Goal: Information Seeking & Learning: Learn about a topic

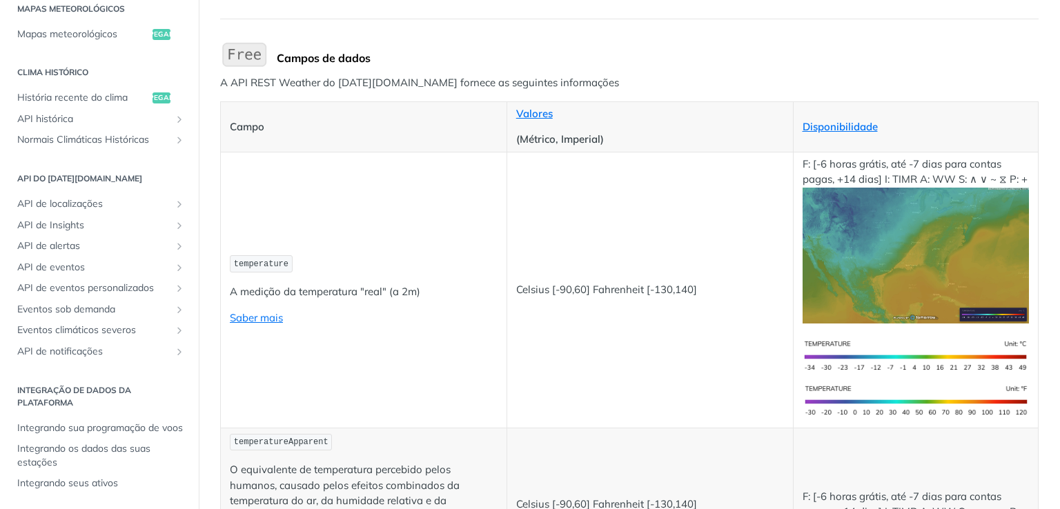
scroll to position [138, 0]
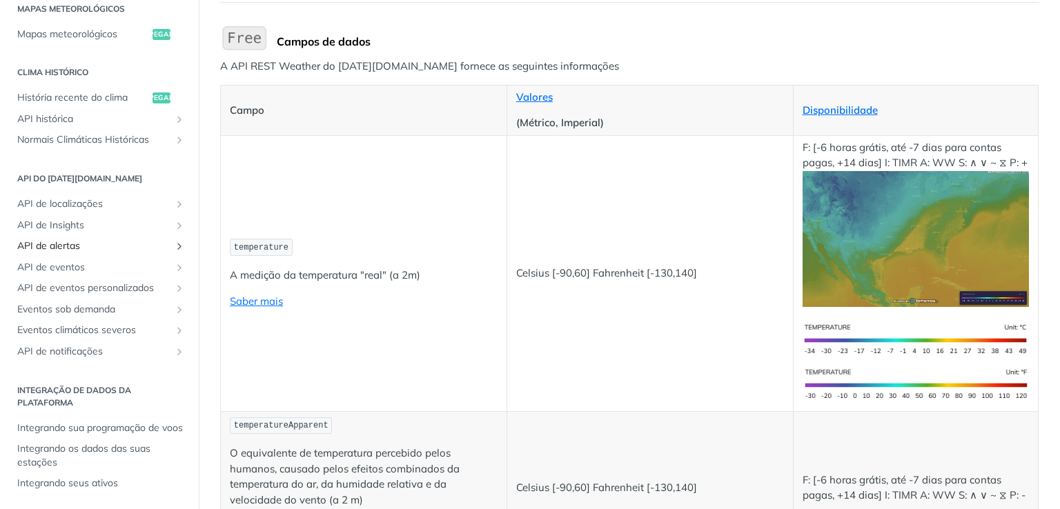
click at [75, 239] on font "API de alertas" at bounding box center [48, 245] width 63 height 12
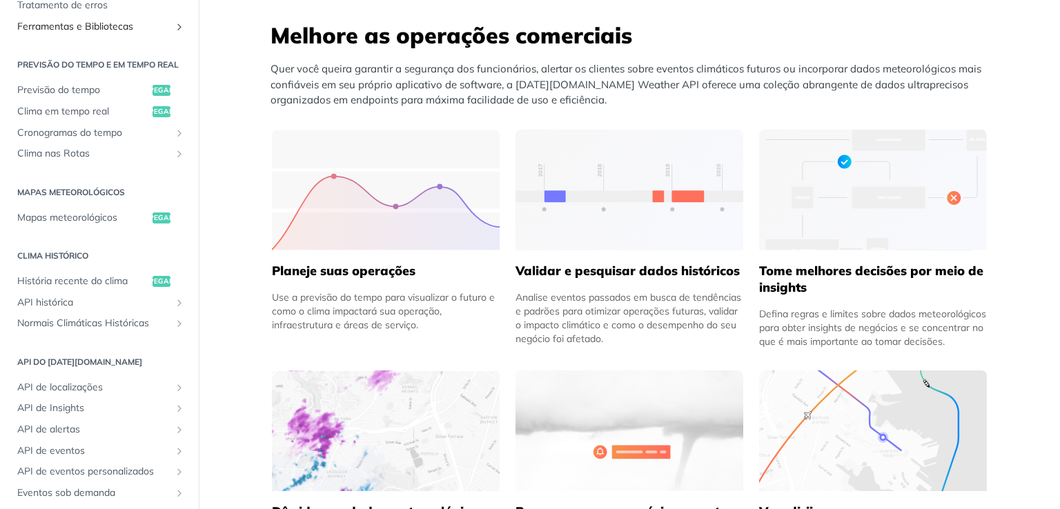
scroll to position [276, 0]
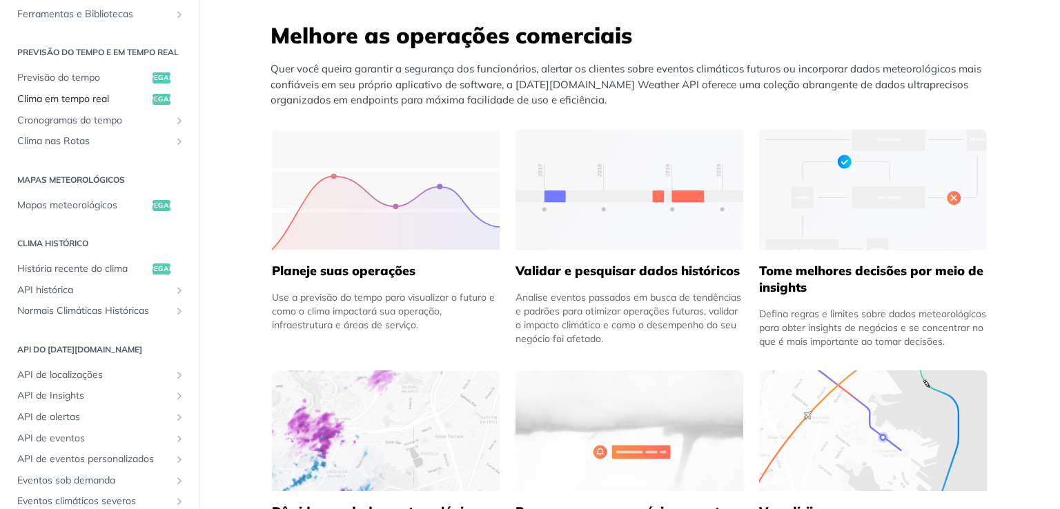
click at [66, 105] on font "Clima em tempo real" at bounding box center [63, 98] width 92 height 12
